Goal: Communication & Community: Participate in discussion

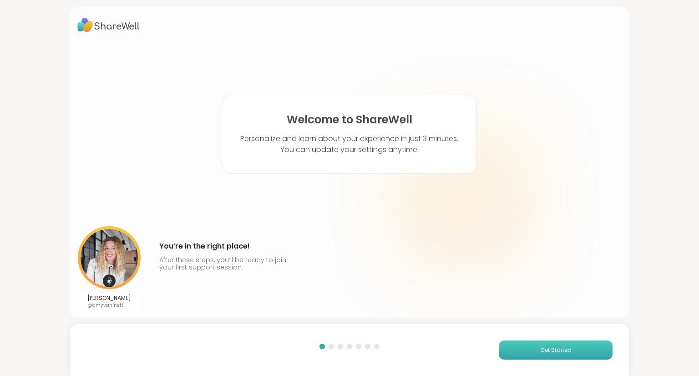
click at [502, 354] on button "Get Started" at bounding box center [555, 349] width 114 height 19
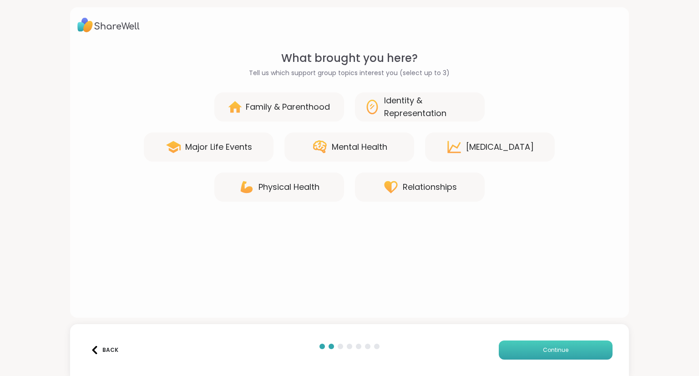
click at [511, 352] on button "Continue" at bounding box center [555, 349] width 114 height 19
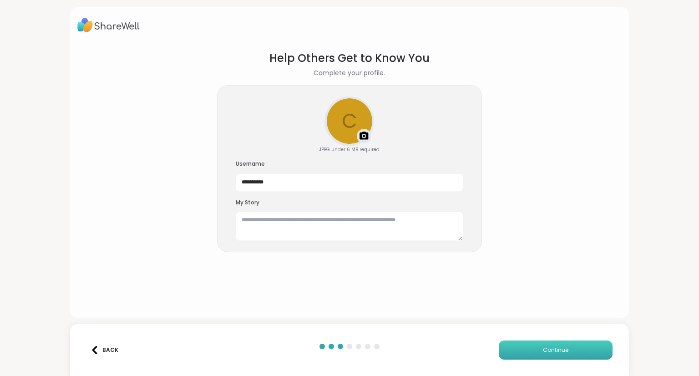
click at [511, 352] on button "Continue" at bounding box center [555, 349] width 114 height 19
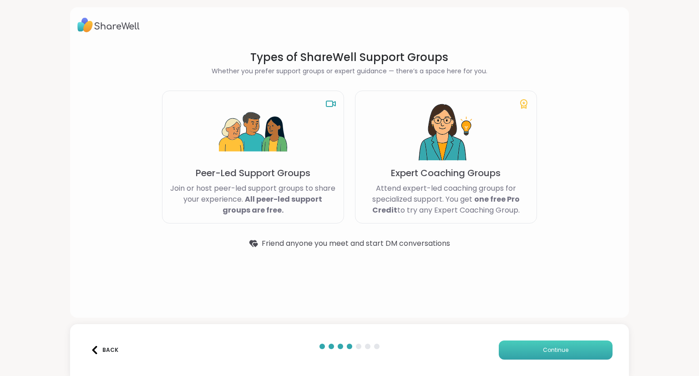
click at [511, 352] on button "Continue" at bounding box center [555, 349] width 114 height 19
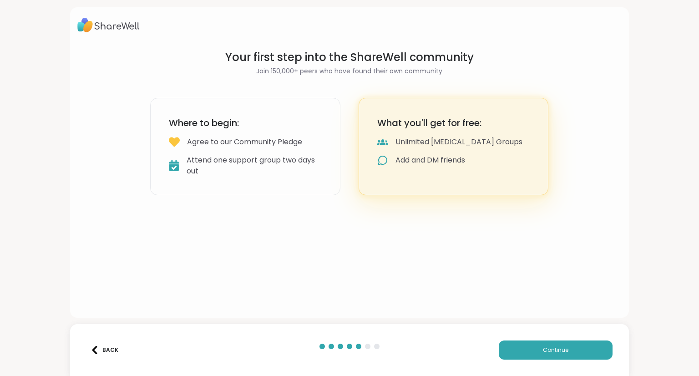
click at [103, 353] on div "Back" at bounding box center [105, 350] width 28 height 8
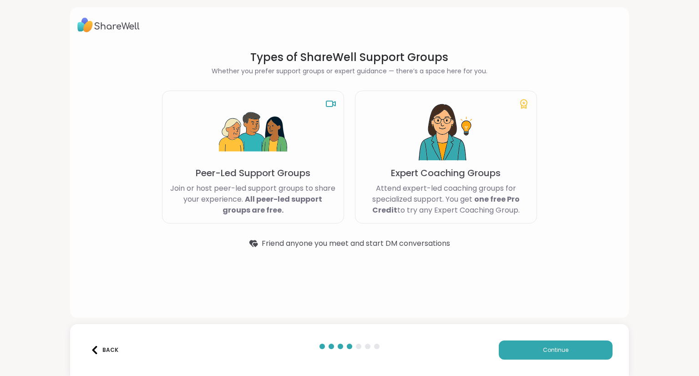
click at [103, 353] on div "Back" at bounding box center [105, 350] width 28 height 8
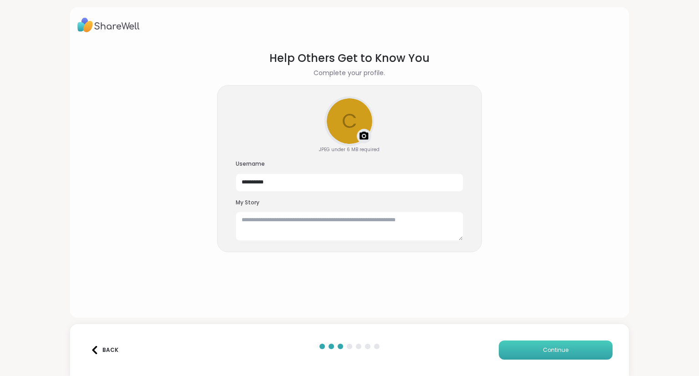
click at [522, 344] on button "Continue" at bounding box center [555, 349] width 114 height 19
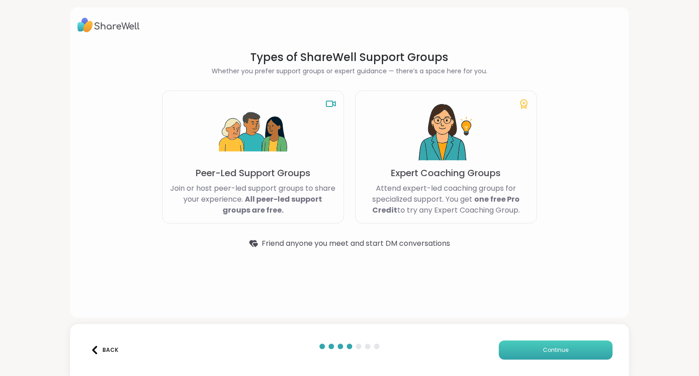
click at [522, 344] on button "Continue" at bounding box center [555, 349] width 114 height 19
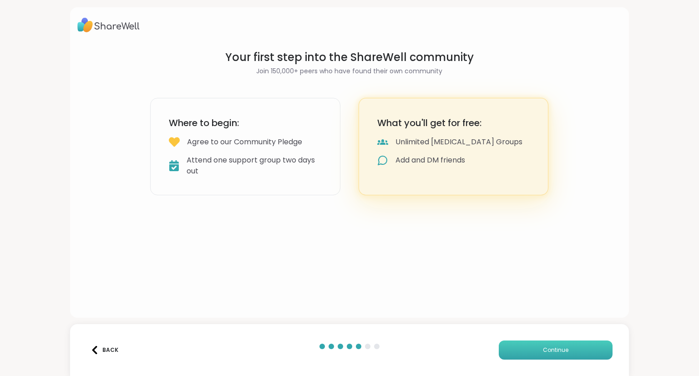
click at [522, 344] on button "Continue" at bounding box center [555, 349] width 114 height 19
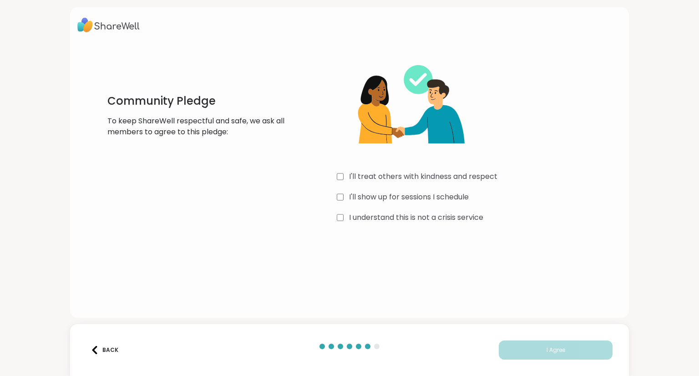
click at [337, 223] on div "I'll treat others with kindness and respect I'll show up for sessions I schedul…" at bounding box center [473, 137] width 272 height 175
click at [505, 349] on button "I Agree" at bounding box center [555, 349] width 114 height 19
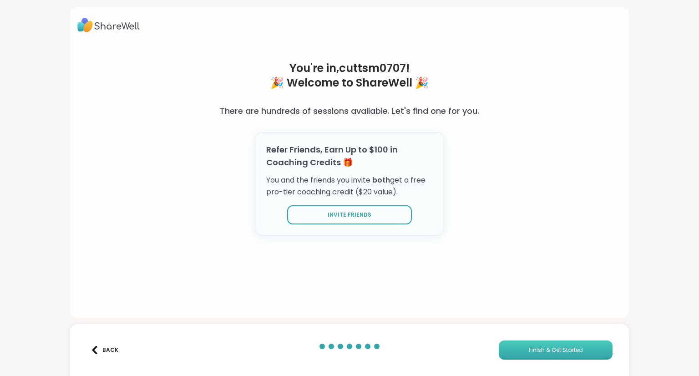
click at [505, 349] on button "Finish & Get Started" at bounding box center [555, 349] width 114 height 19
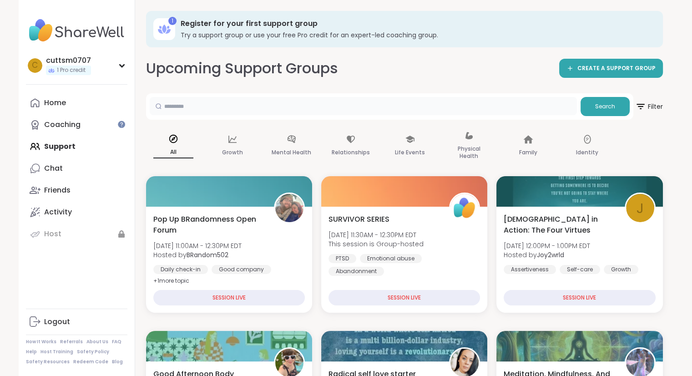
click at [246, 111] on input "text" at bounding box center [363, 106] width 427 height 18
type input "***"
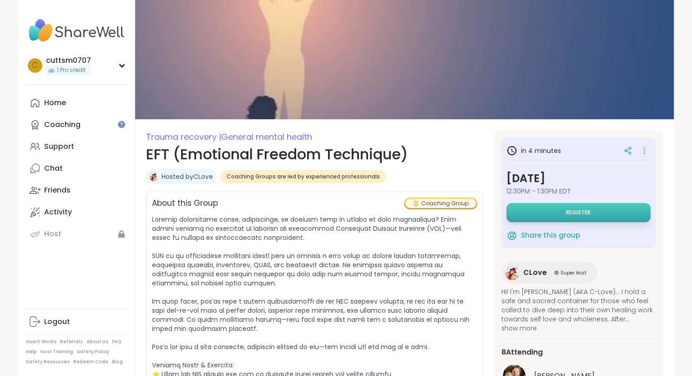
click at [545, 206] on button "Register" at bounding box center [578, 212] width 144 height 19
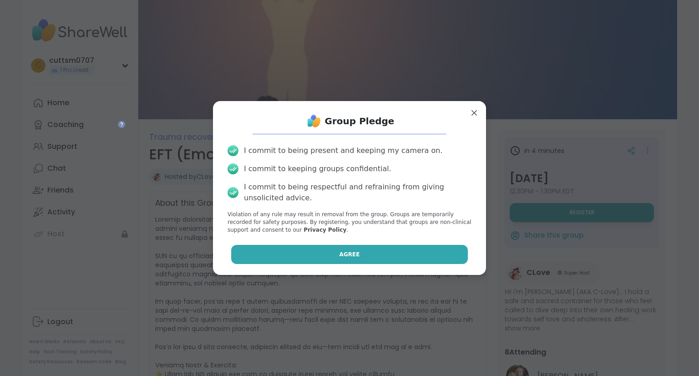
click at [389, 251] on button "Agree" at bounding box center [349, 254] width 237 height 19
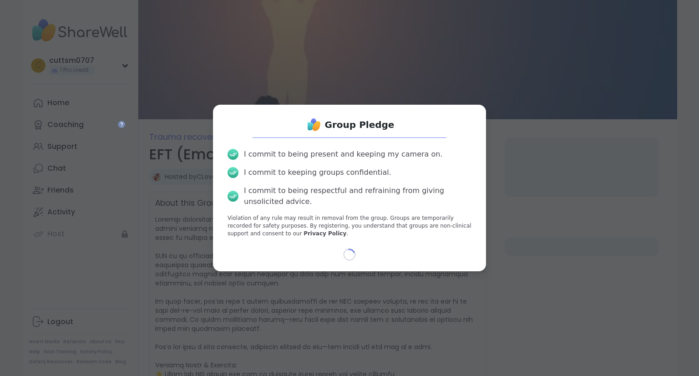
select select "**"
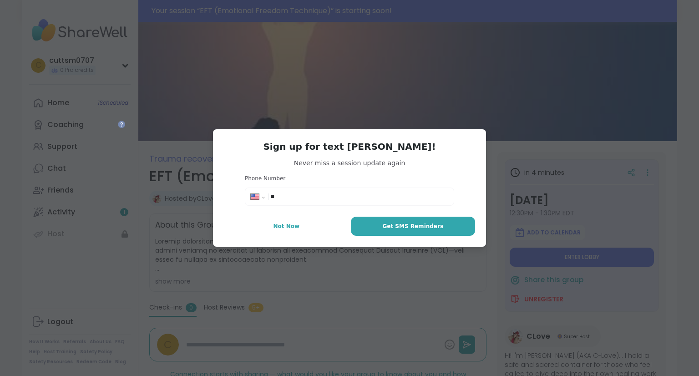
click at [402, 196] on input "**" at bounding box center [359, 196] width 178 height 9
type input "**********"
click at [302, 231] on button "Not Now" at bounding box center [286, 225] width 125 height 19
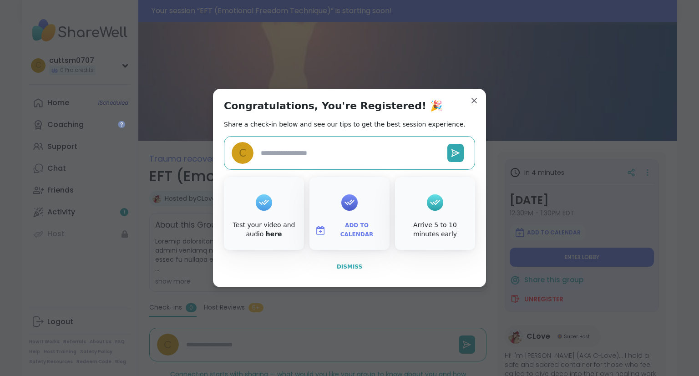
click at [337, 269] on span "Dismiss" at bounding box center [349, 266] width 25 height 6
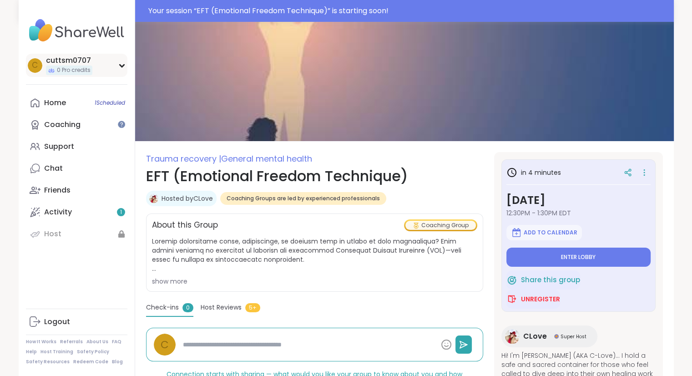
click at [81, 60] on div "cuttsm0707" at bounding box center [69, 60] width 46 height 10
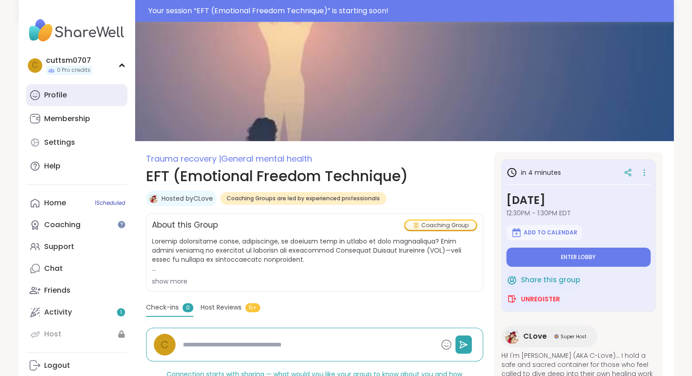
click at [70, 96] on link "Profile" at bounding box center [76, 95] width 101 height 22
type textarea "*"
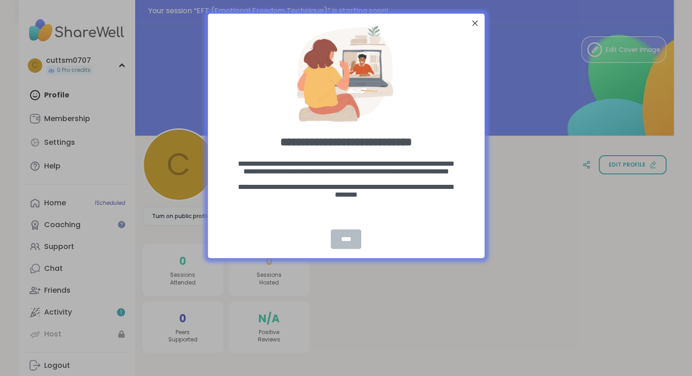
click at [346, 237] on div "****" at bounding box center [346, 239] width 30 height 20
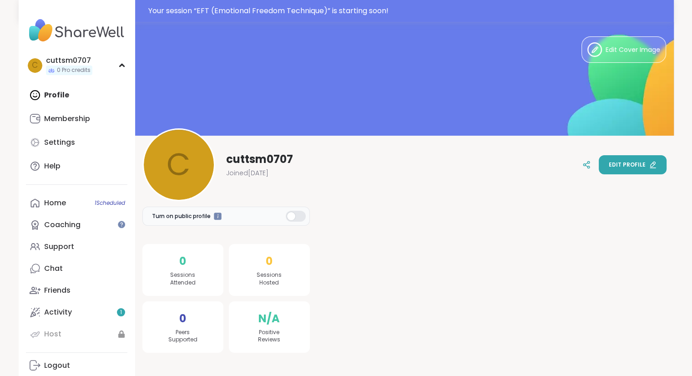
click at [636, 173] on button "Edit profile" at bounding box center [632, 164] width 68 height 19
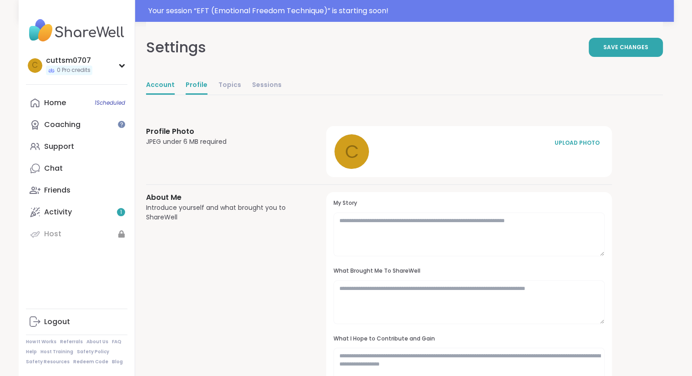
click at [160, 85] on link "Account" at bounding box center [160, 85] width 29 height 18
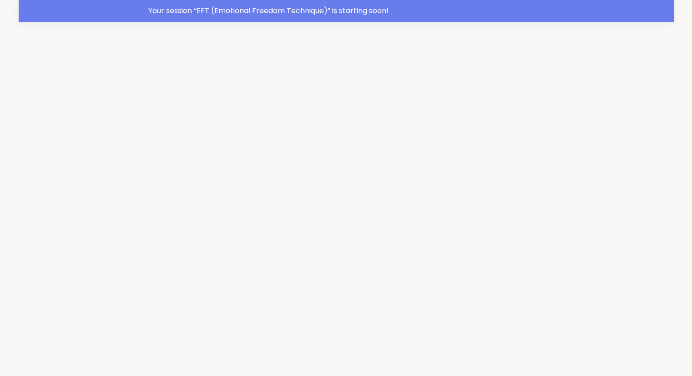
select select "**"
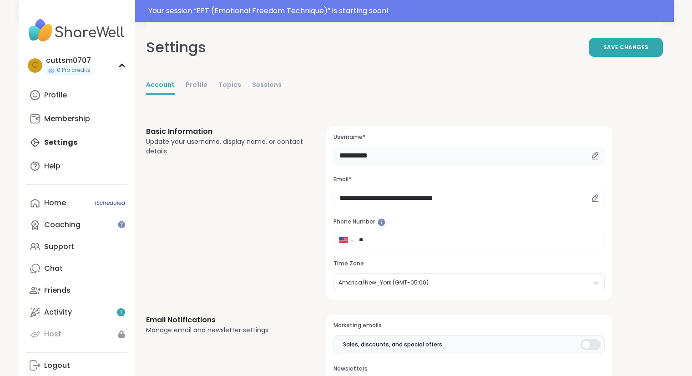
click at [397, 157] on input "**********" at bounding box center [468, 155] width 271 height 18
type input "*"
click at [624, 50] on span "Save Changes" at bounding box center [625, 47] width 45 height 8
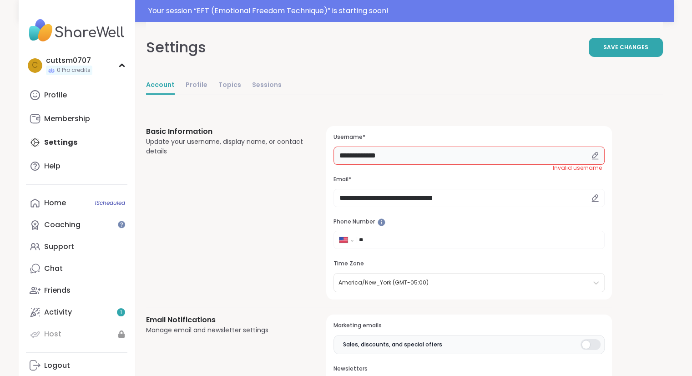
click at [367, 154] on input "**********" at bounding box center [468, 155] width 271 height 18
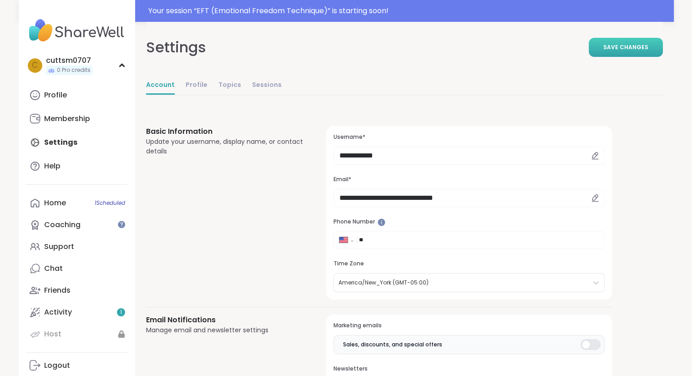
click at [652, 53] on button "Save Changes" at bounding box center [625, 47] width 74 height 19
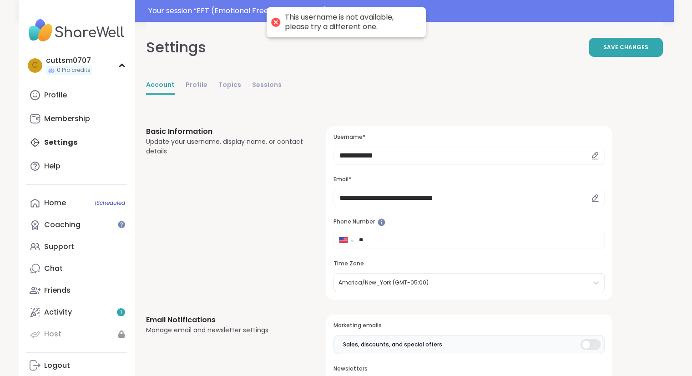
click at [480, 138] on h3 "Username*" at bounding box center [468, 137] width 271 height 8
click at [471, 172] on div "**********" at bounding box center [468, 212] width 285 height 173
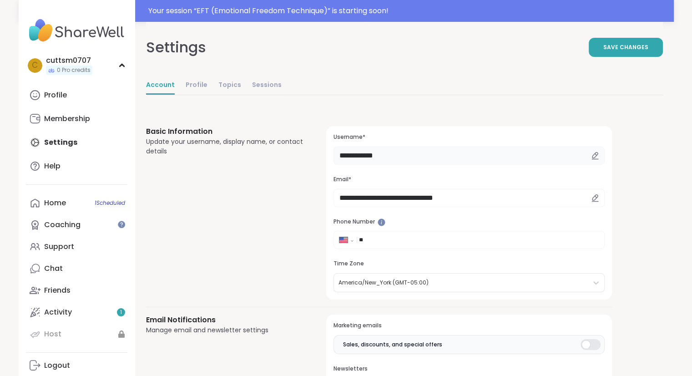
click at [468, 150] on input "**********" at bounding box center [468, 155] width 271 height 18
type input "**********"
click at [616, 48] on span "Save Changes" at bounding box center [625, 47] width 45 height 8
click at [94, 59] on div "MelissaCutts77" at bounding box center [75, 60] width 58 height 10
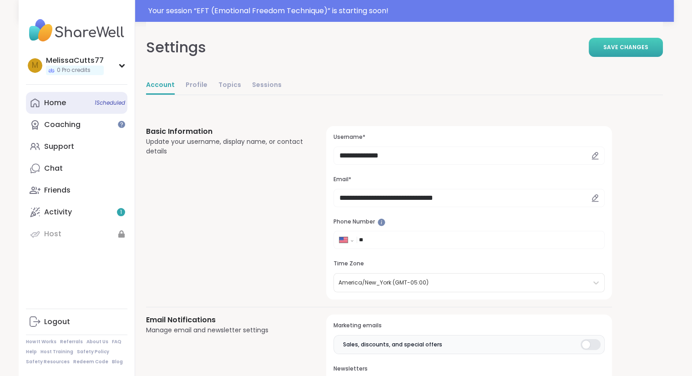
click at [56, 110] on link "Home 1 Scheduled" at bounding box center [76, 103] width 101 height 22
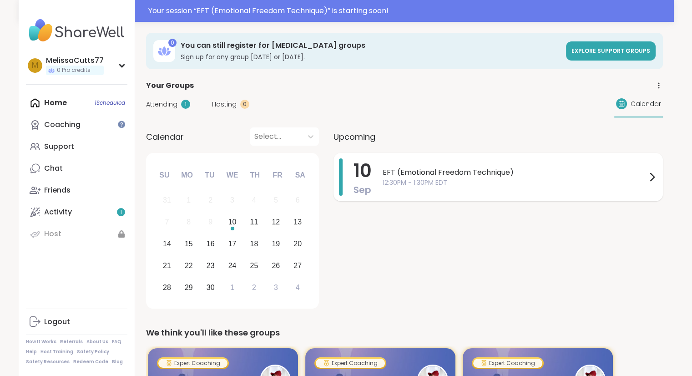
click at [495, 178] on span "12:30PM - 1:30PM EDT" at bounding box center [514, 183] width 264 height 10
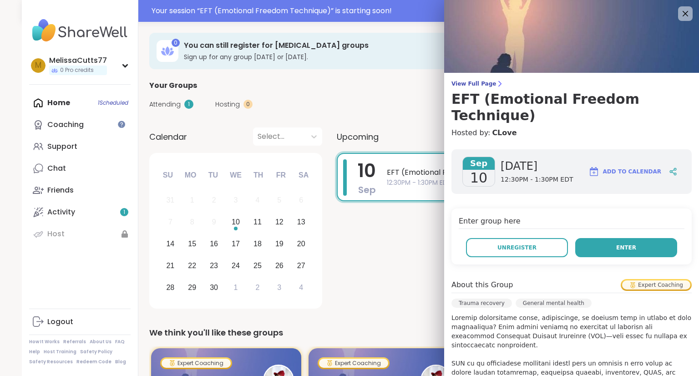
click at [588, 238] on button "Enter" at bounding box center [626, 247] width 102 height 19
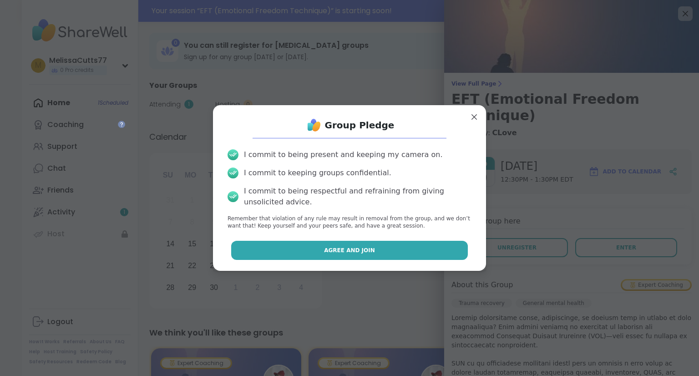
click at [403, 253] on button "Agree and Join" at bounding box center [349, 250] width 237 height 19
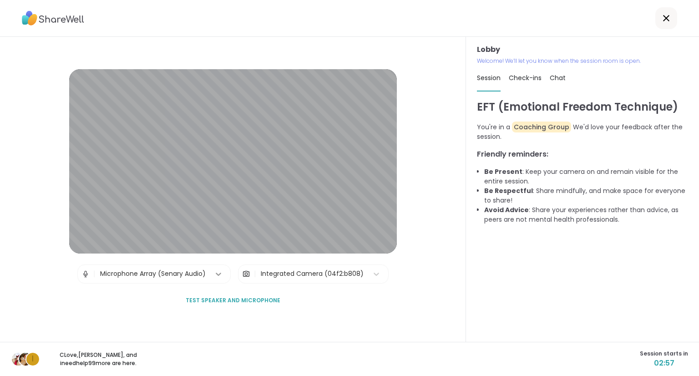
click at [216, 273] on icon at bounding box center [218, 273] width 5 height 3
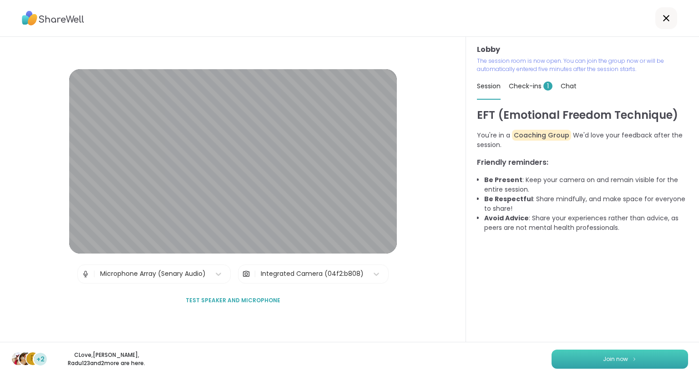
click at [624, 364] on button "Join now" at bounding box center [619, 358] width 136 height 19
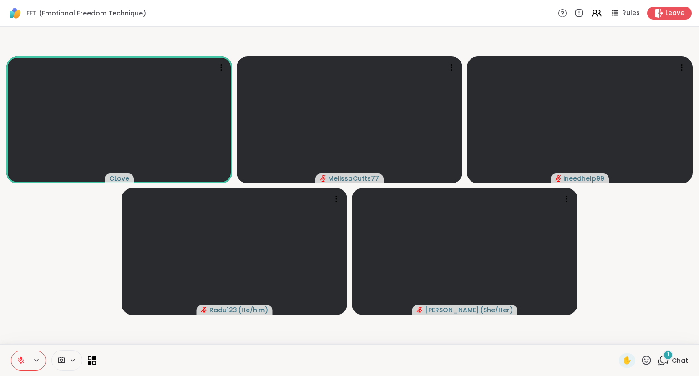
click at [673, 358] on span "Chat" at bounding box center [679, 360] width 16 height 9
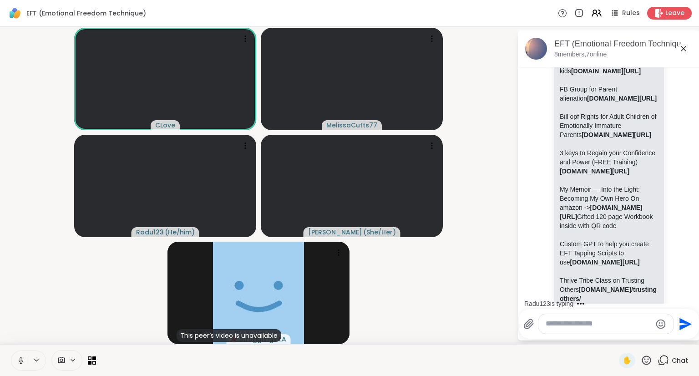
scroll to position [1719, 0]
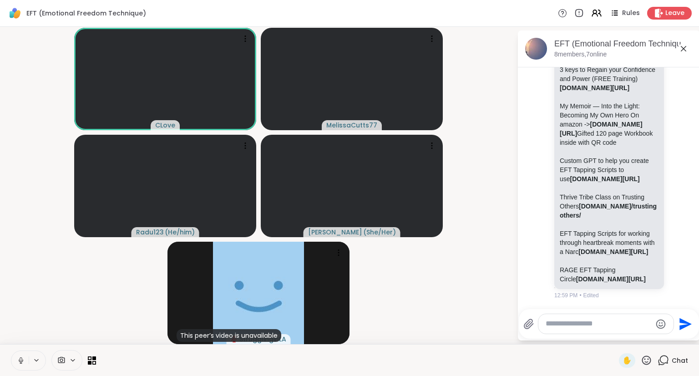
click at [39, 321] on video-player-container "CLove MelissaCutts77 Radu123 ( He/him ) [PERSON_NAME] ( She/Her ) This peer’s v…" at bounding box center [258, 185] width 506 height 310
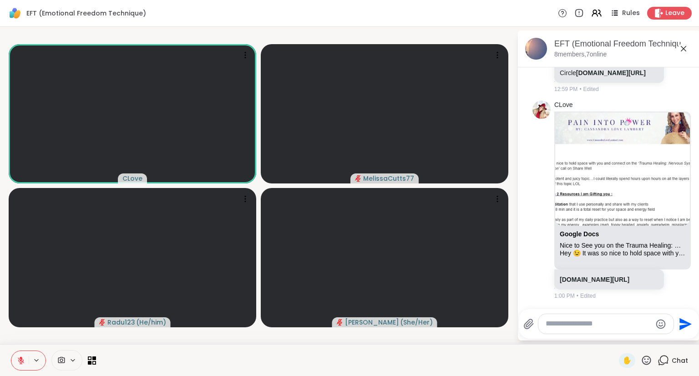
click at [589, 332] on div at bounding box center [605, 324] width 135 height 20
click at [587, 317] on div at bounding box center [605, 324] width 135 height 20
click at [575, 321] on textarea "Type your message" at bounding box center [598, 324] width 106 height 10
type textarea "**********"
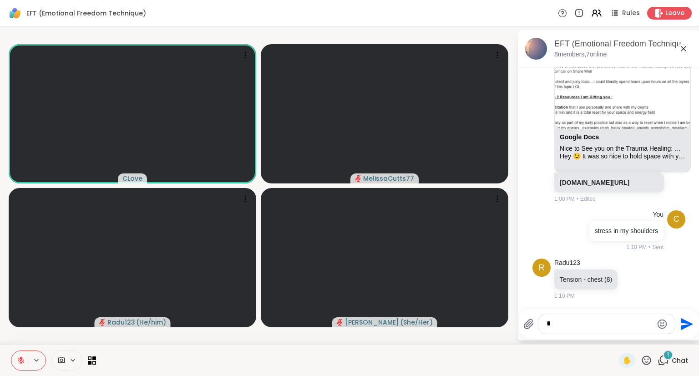
scroll to position [2057, 0]
type textarea "*"
click at [687, 326] on icon "Send" at bounding box center [685, 324] width 15 height 15
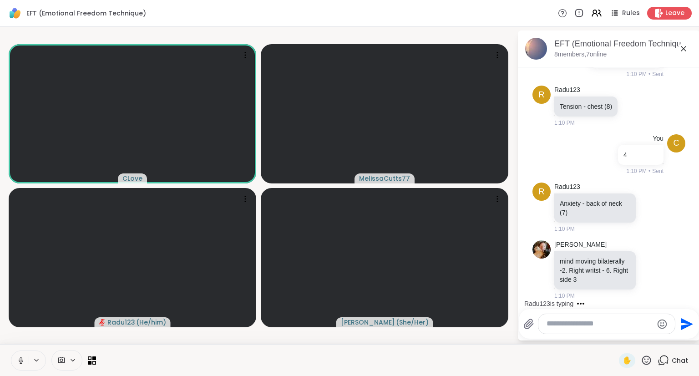
scroll to position [2323, 0]
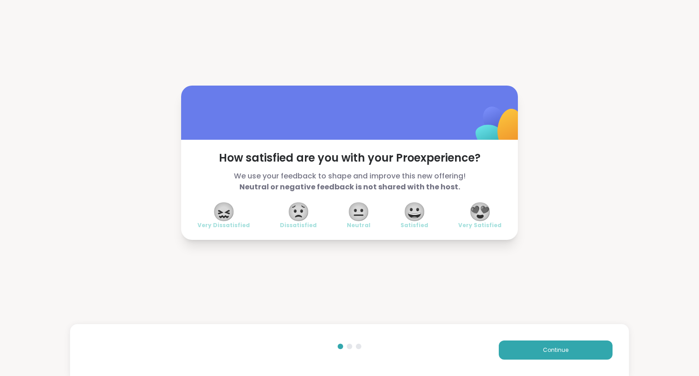
click at [480, 209] on span "😍" at bounding box center [479, 211] width 23 height 16
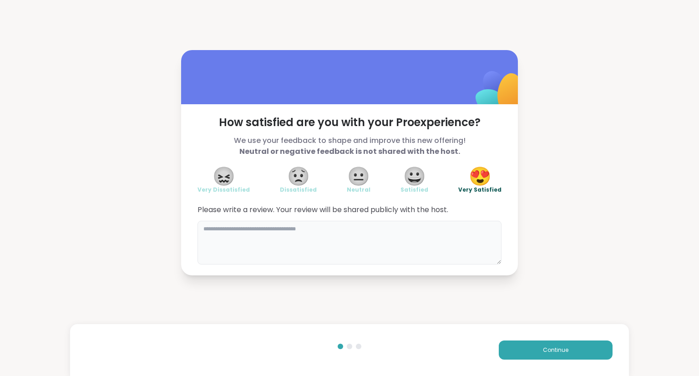
click at [455, 226] on textarea at bounding box center [349, 243] width 304 height 44
type textarea "**********"
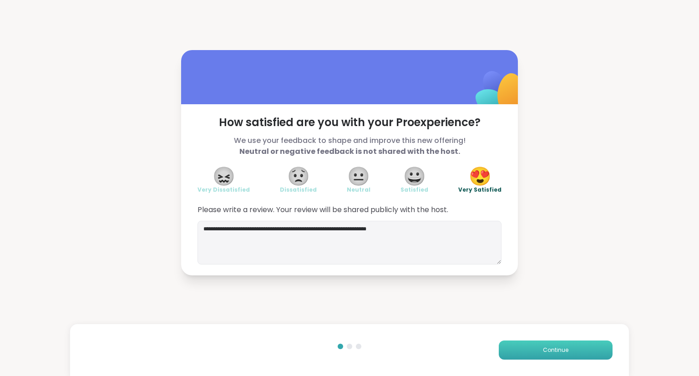
click at [542, 353] on button "Continue" at bounding box center [555, 349] width 114 height 19
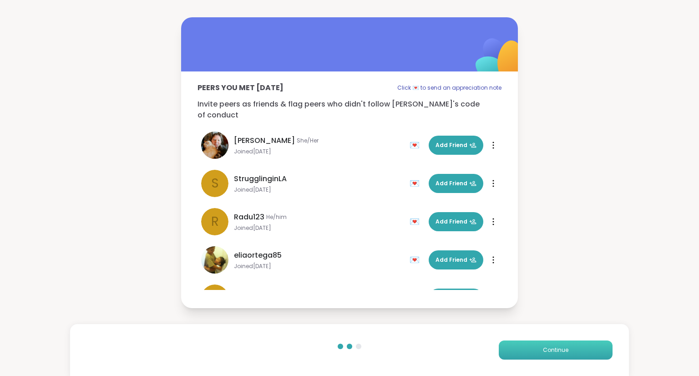
click at [511, 352] on button "Continue" at bounding box center [555, 349] width 114 height 19
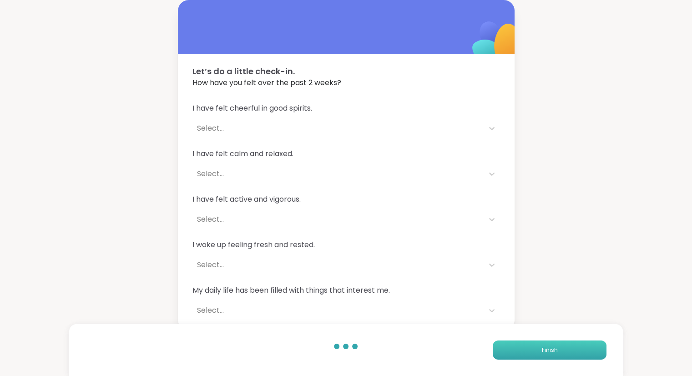
click at [551, 343] on button "Finish" at bounding box center [550, 349] width 114 height 19
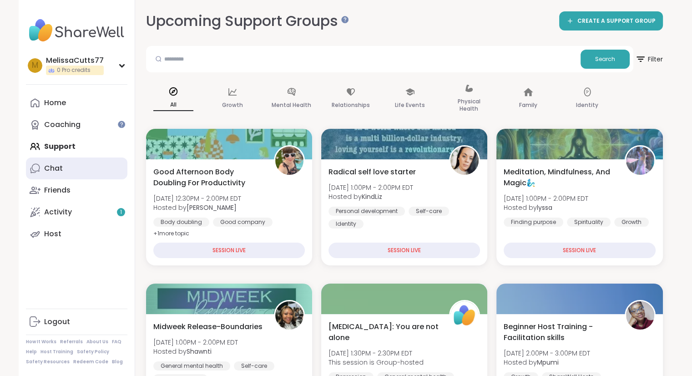
click at [55, 169] on div "Chat" at bounding box center [53, 168] width 19 height 10
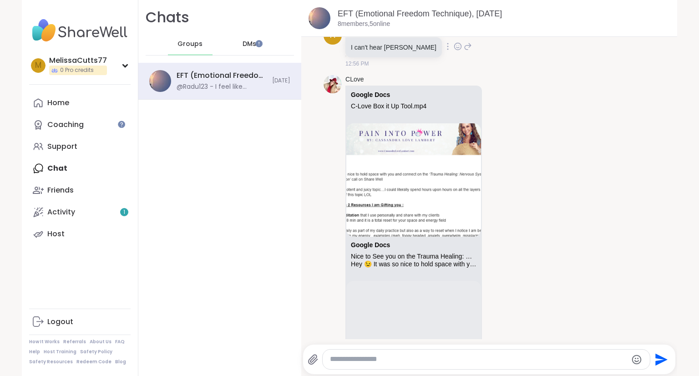
scroll to position [433, 0]
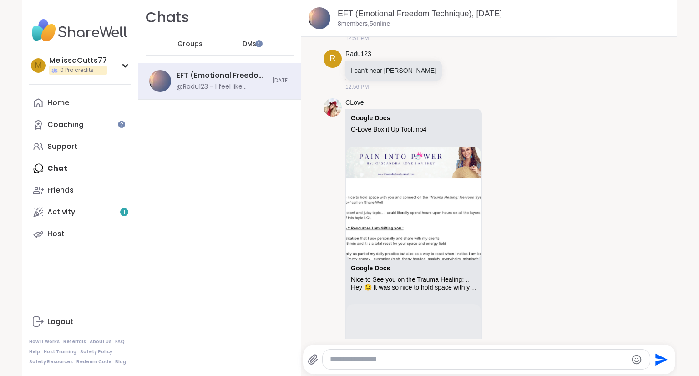
drag, startPoint x: 523, startPoint y: 175, endPoint x: 356, endPoint y: 302, distance: 210.3
click at [22, 5] on div "M MelissaCutts77 0 Pro credits Profile Membership Settings Help Home Coaching S…" at bounding box center [349, 188] width 655 height 376
copy div "LorEmip DOL Sitamet con a Elit Seddo'e Tempo Inc utla et Doloremag Aliq Enimadm…"
